Goal: Task Accomplishment & Management: Manage account settings

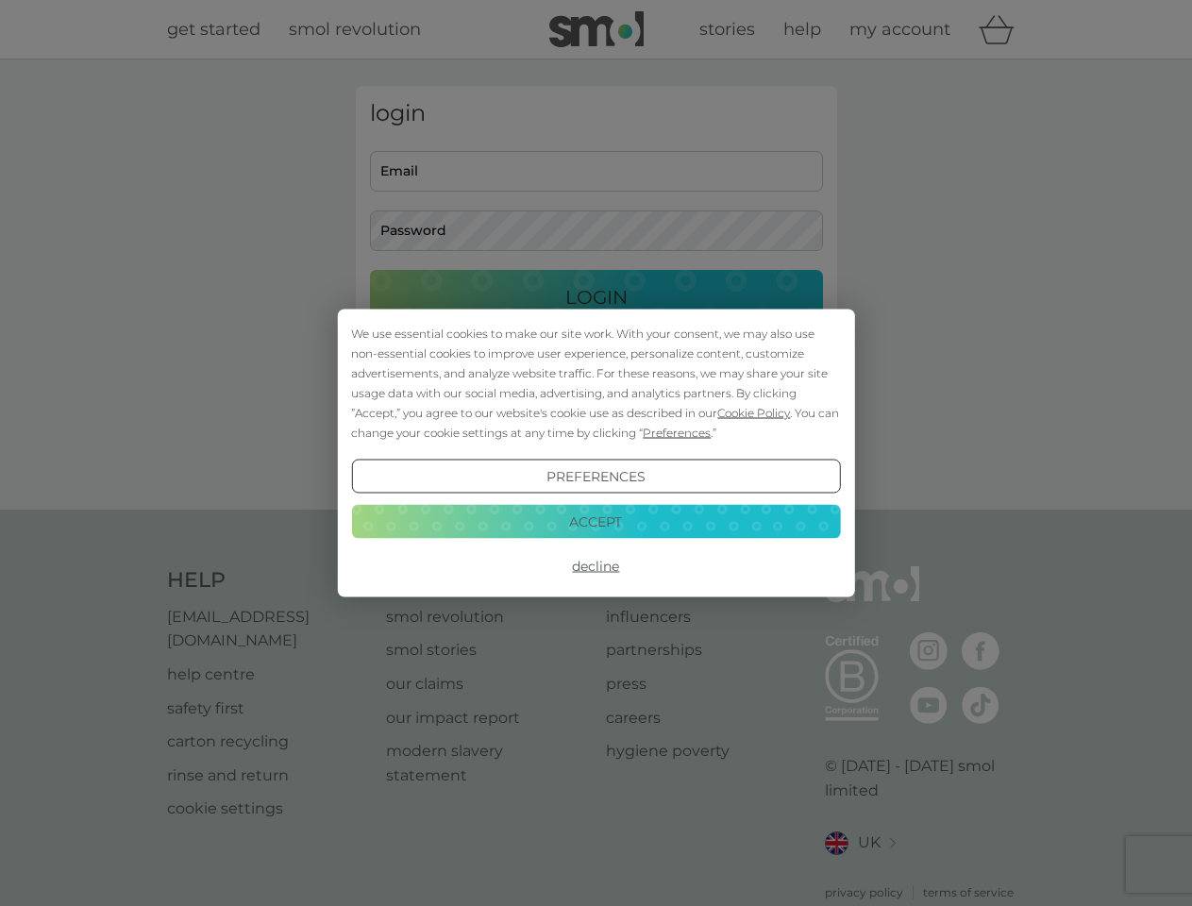
click at [754, 412] on span "Cookie Policy" at bounding box center [753, 413] width 73 height 14
click at [675, 432] on div "login Email Password Login ● ● ● ● ● ● ● ● ● ● ● ● ● ● ● ● ● ● ● ● ● ● ● ● ● ● …" at bounding box center [596, 284] width 481 height 397
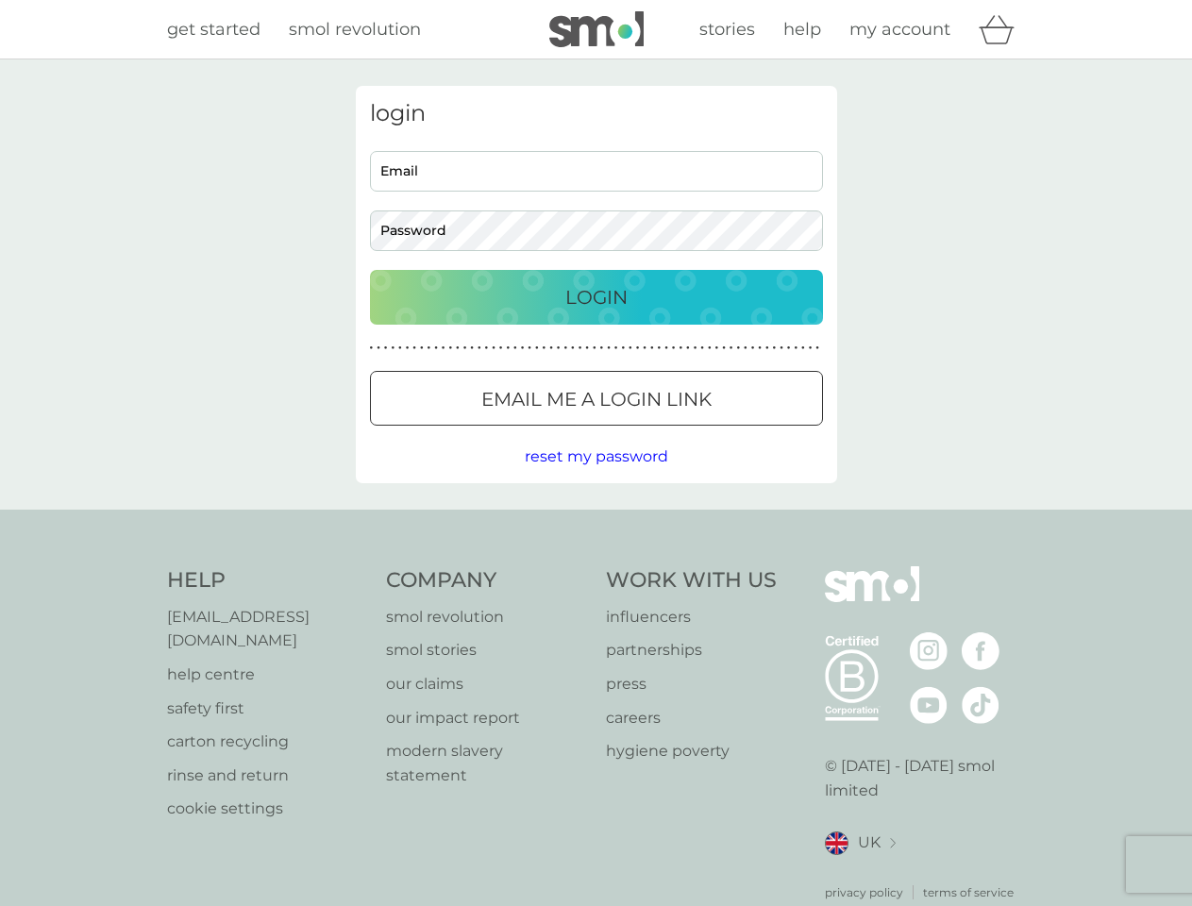
click at [595, 476] on div "login Email Password Login ● ● ● ● ● ● ● ● ● ● ● ● ● ● ● ● ● ● ● ● ● ● ● ● ● ● …" at bounding box center [596, 284] width 481 height 397
click at [595, 566] on div "Help [EMAIL_ADDRESS][DOMAIN_NAME] help centre safety first carton recycling rin…" at bounding box center [596, 733] width 859 height 335
click at [595, 521] on div "Help [EMAIL_ADDRESS][DOMAIN_NAME] help centre safety first carton recycling rin…" at bounding box center [596, 733] width 1192 height 448
